Goal: Task Accomplishment & Management: Manage account settings

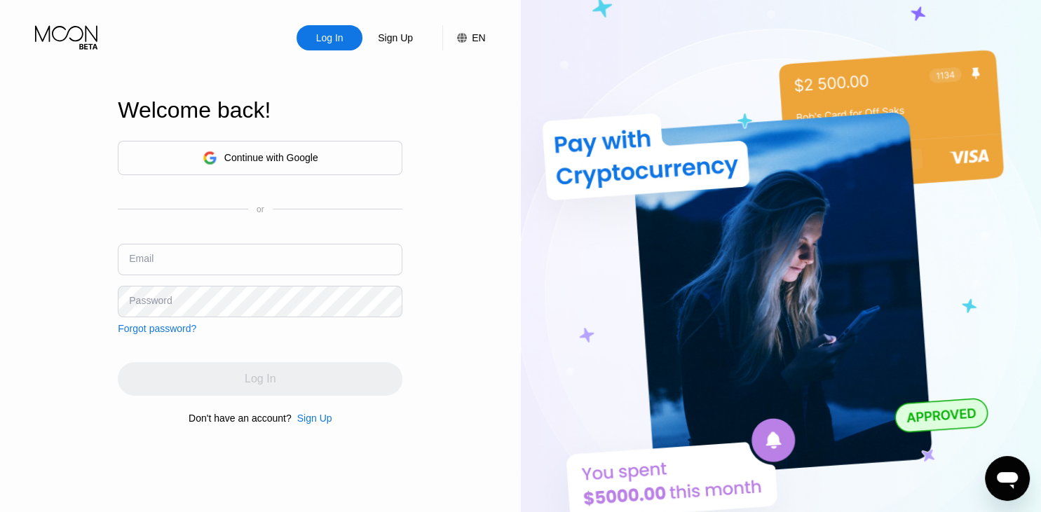
click at [242, 157] on div "Continue with Google" at bounding box center [271, 157] width 94 height 11
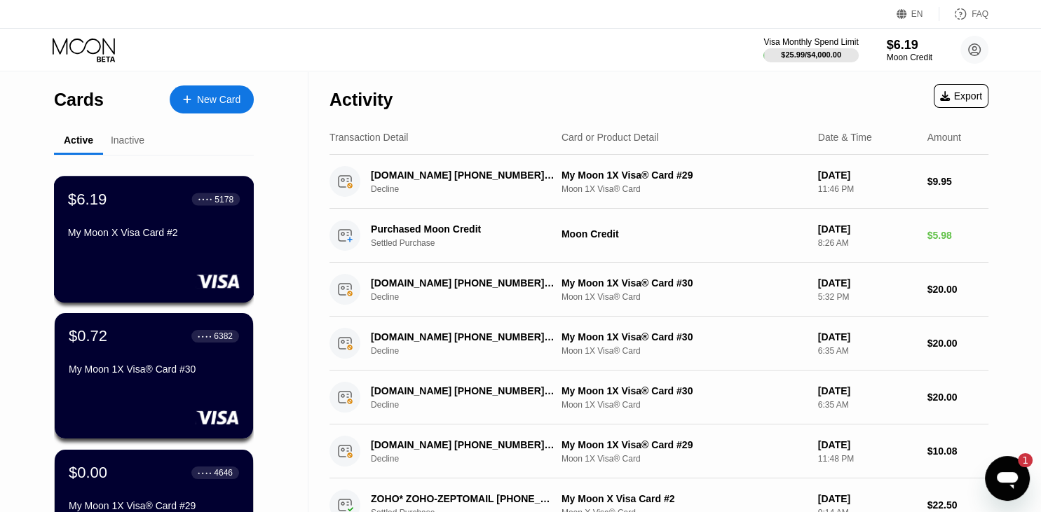
click at [153, 226] on div "$6.19 ● ● ● ● 5178 My Moon X Visa Card #2" at bounding box center [154, 217] width 172 height 54
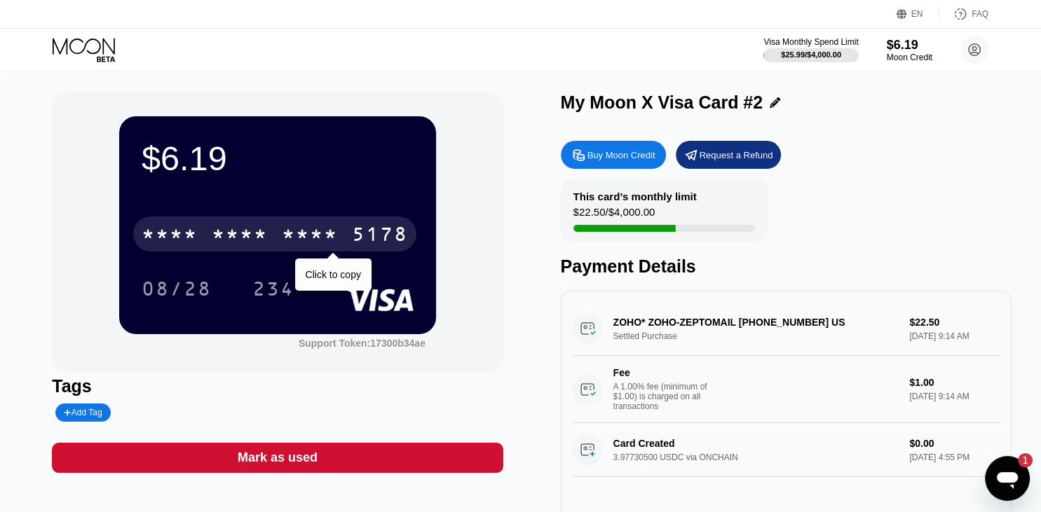
click at [299, 245] on div "* * * *" at bounding box center [310, 236] width 56 height 22
